Goal: Transaction & Acquisition: Download file/media

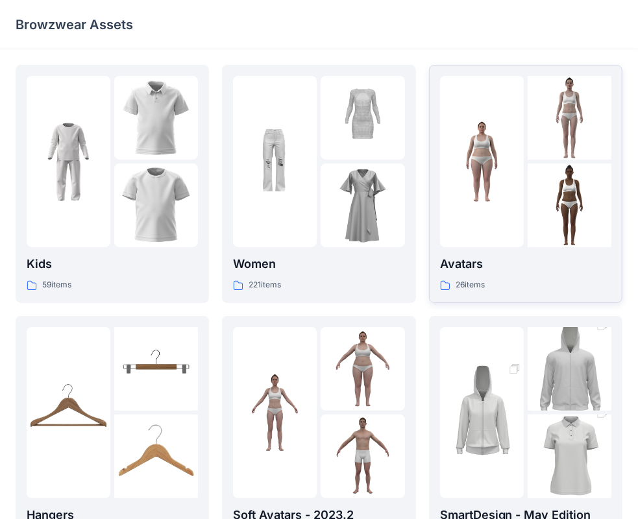
click at [483, 165] on img at bounding box center [482, 162] width 84 height 84
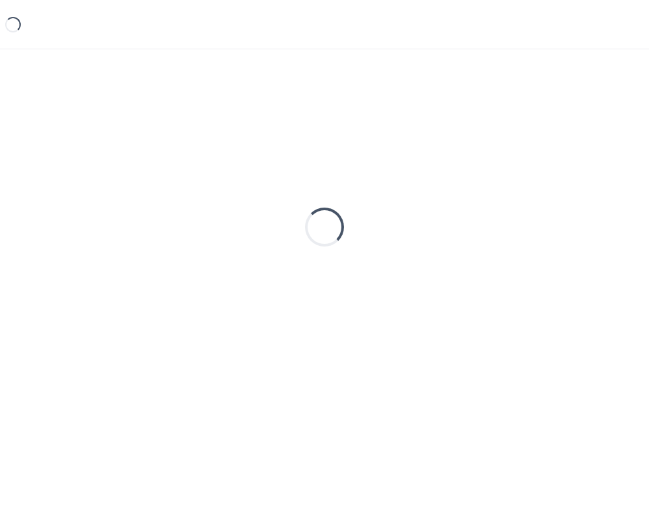
click at [483, 165] on div "Loading..." at bounding box center [325, 227] width 618 height 325
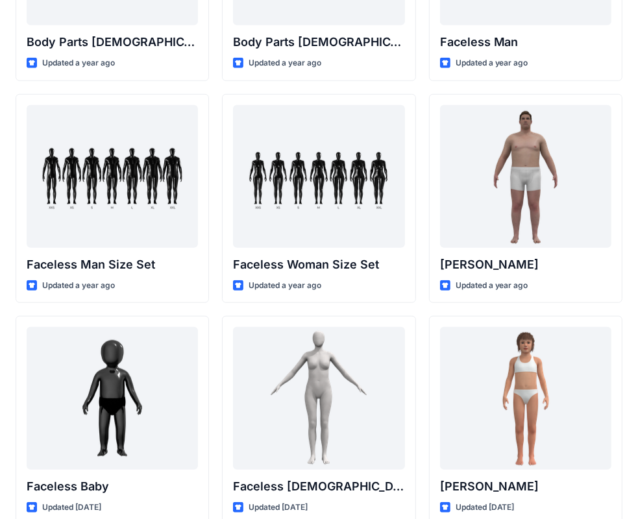
scroll to position [314, 0]
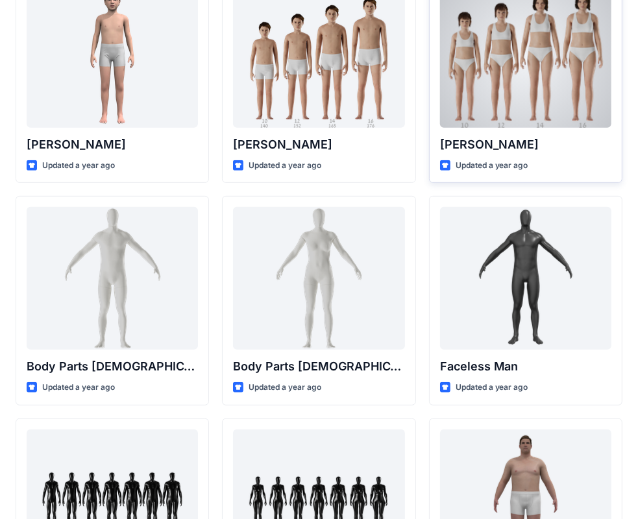
click at [523, 38] on div at bounding box center [525, 56] width 171 height 143
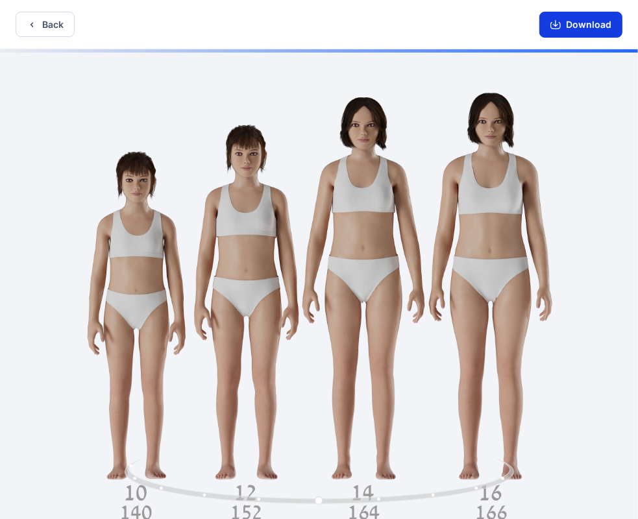
click at [601, 29] on button "Download" at bounding box center [581, 25] width 83 height 26
click at [577, 19] on button "Download" at bounding box center [581, 25] width 83 height 26
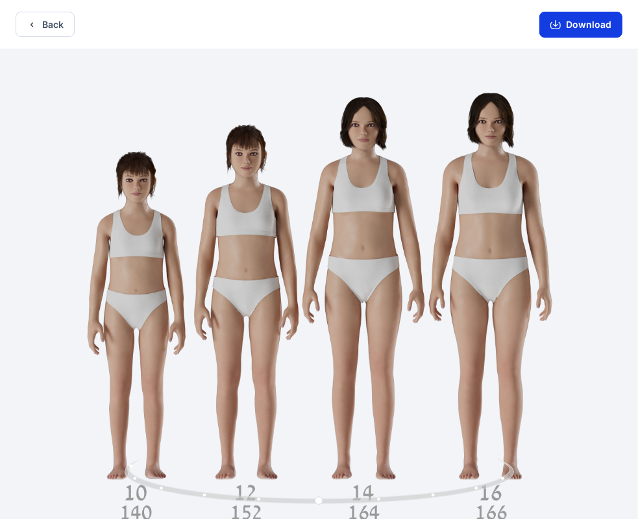
click at [593, 26] on button "Download" at bounding box center [581, 25] width 83 height 26
